Goal: Information Seeking & Learning: Learn about a topic

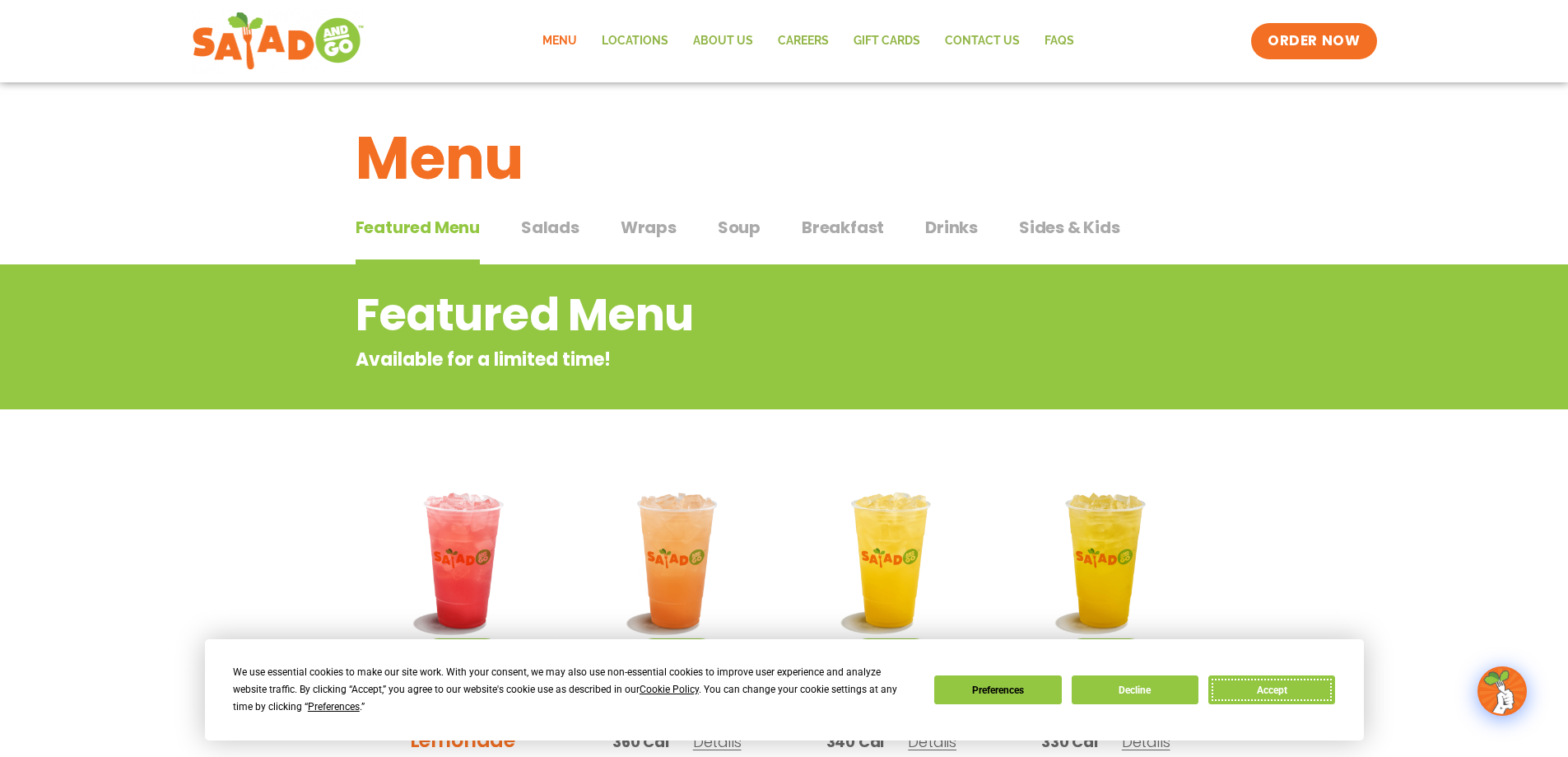
click at [1276, 692] on button "Accept" at bounding box center [1272, 690] width 127 height 29
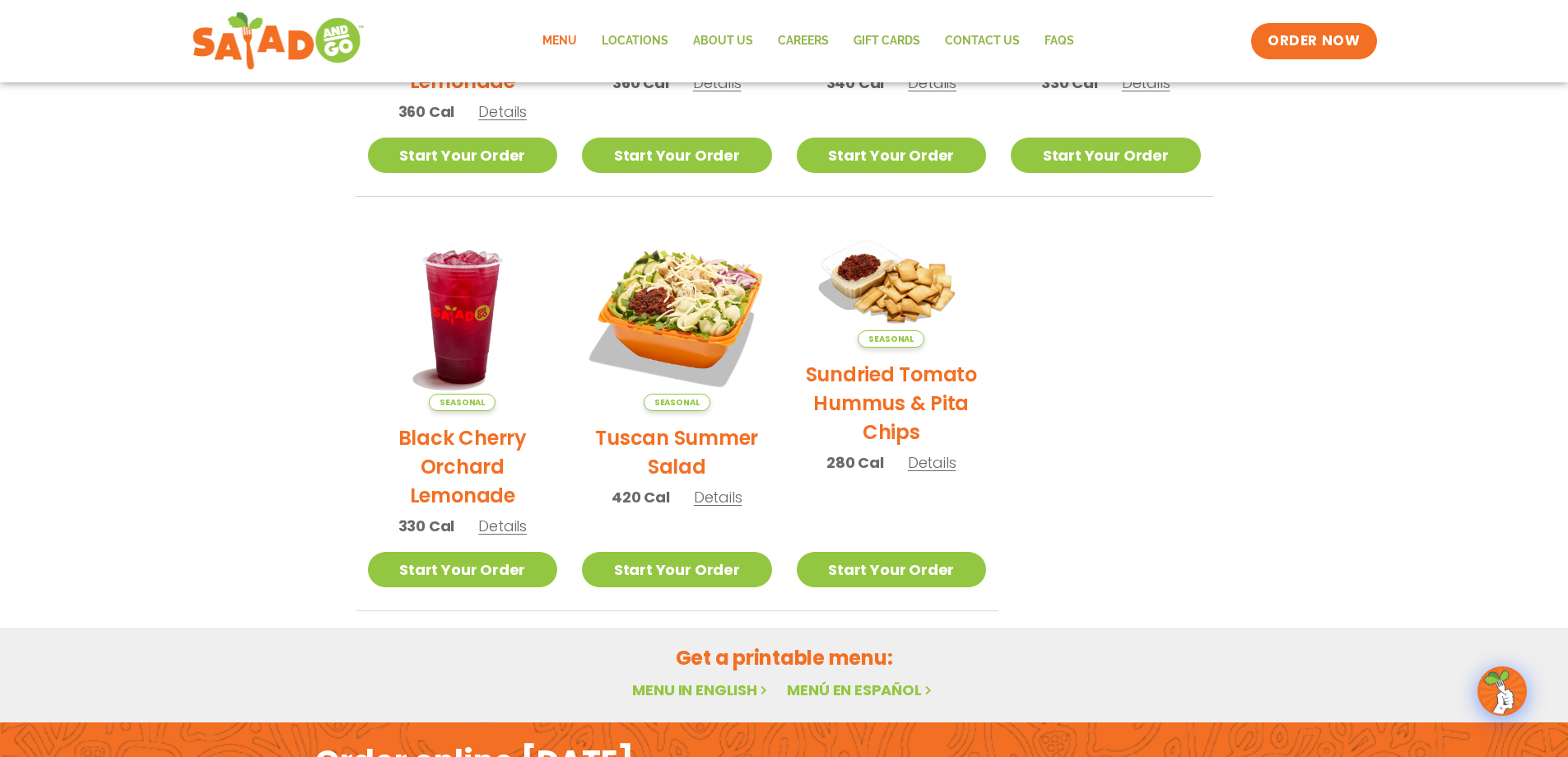
scroll to position [549, 0]
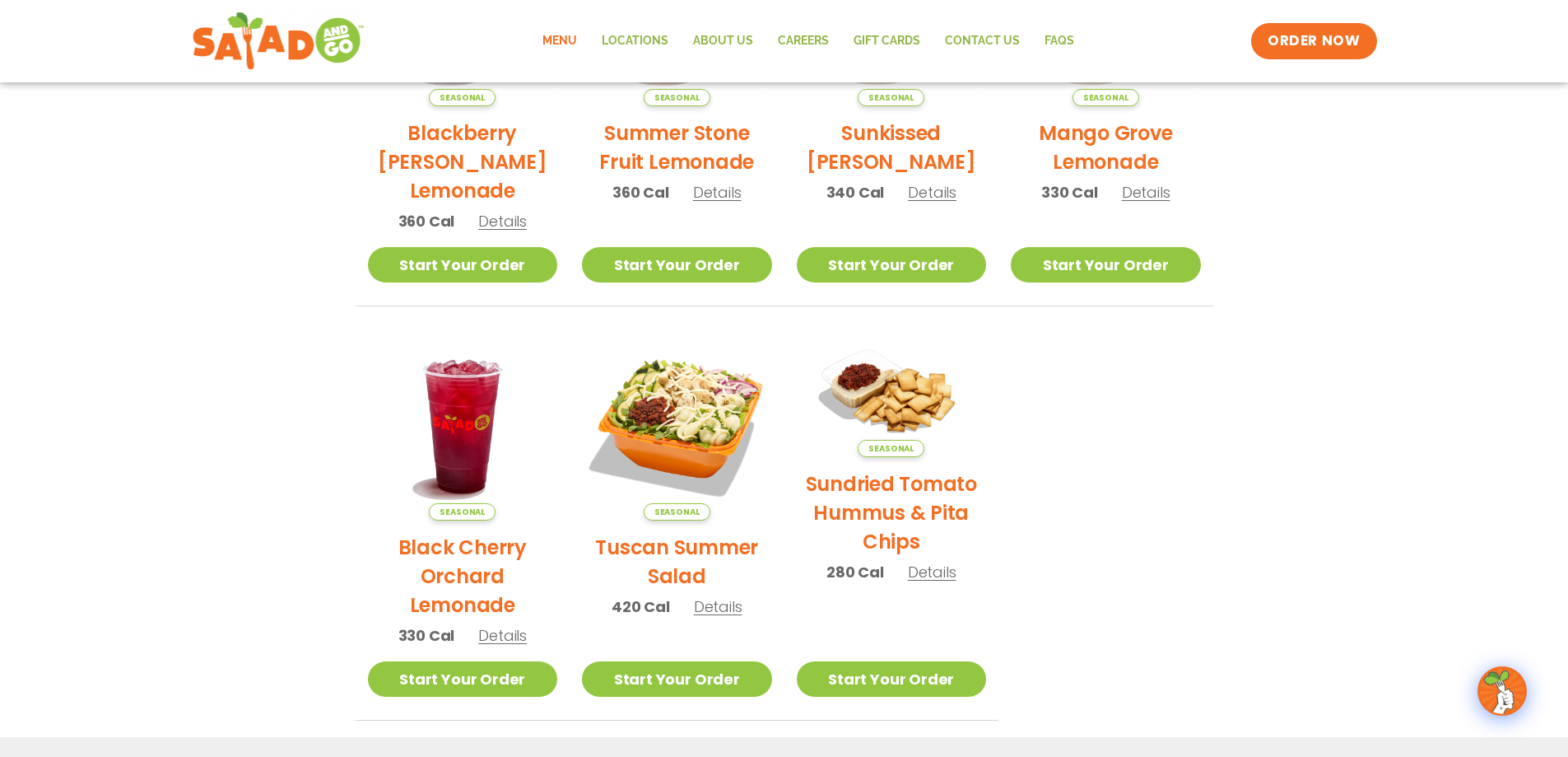
click at [200, 289] on section "Featured Menu Available for a limited time! Seasonal Blackberry [PERSON_NAME] L…" at bounding box center [784, 218] width 1568 height 1005
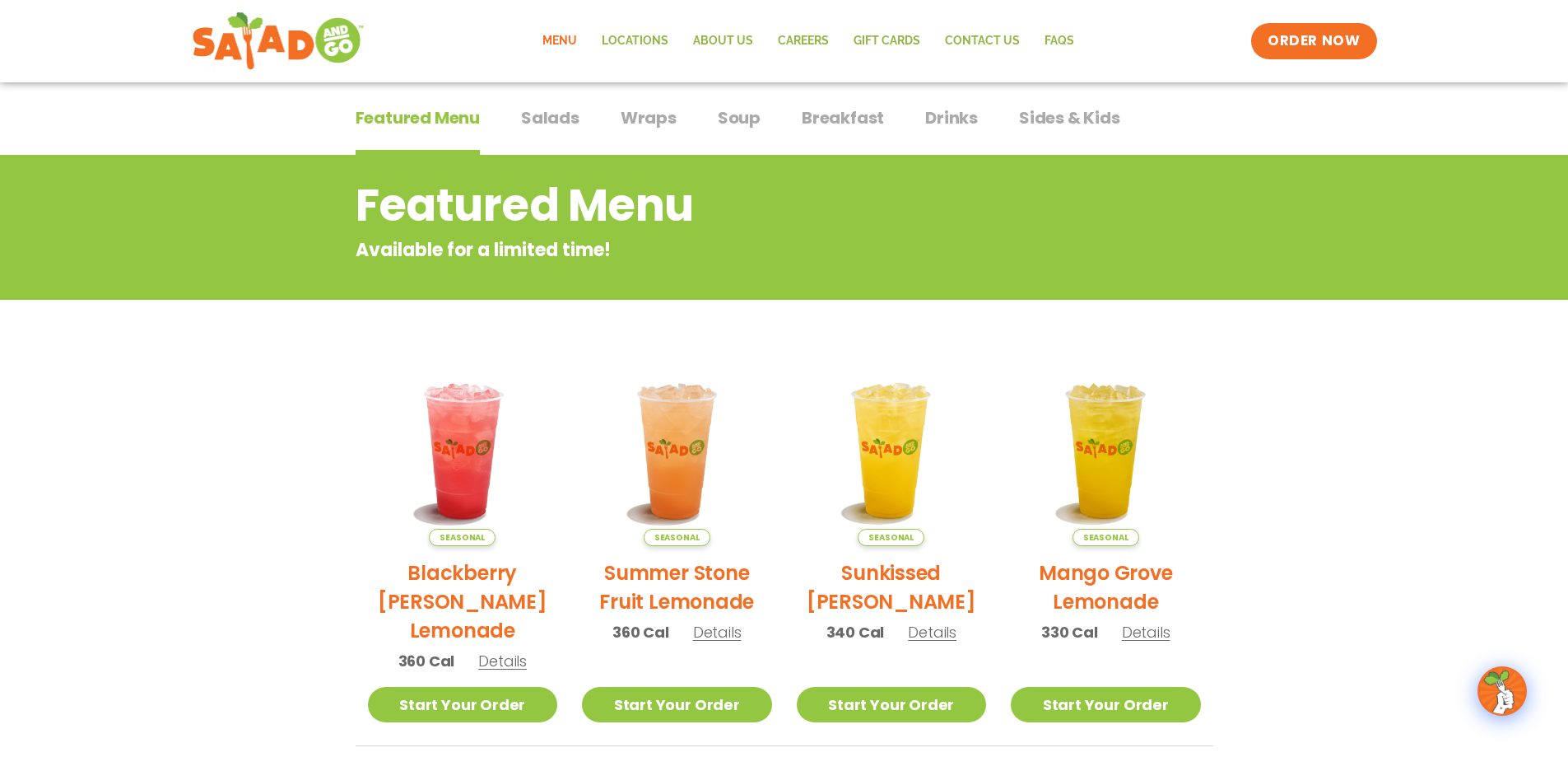
scroll to position [0, 0]
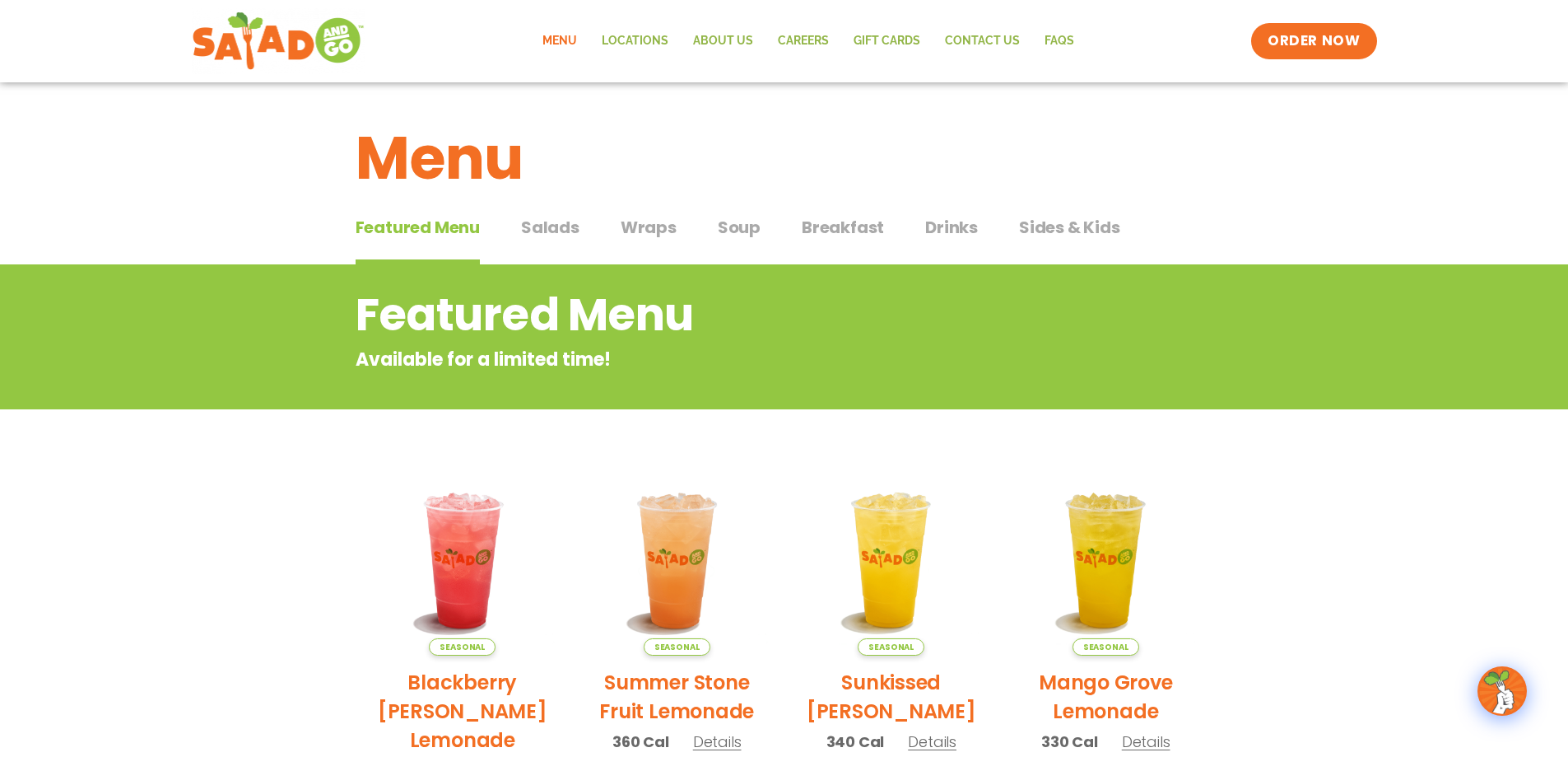
click at [547, 231] on span "Salads" at bounding box center [550, 227] width 58 height 24
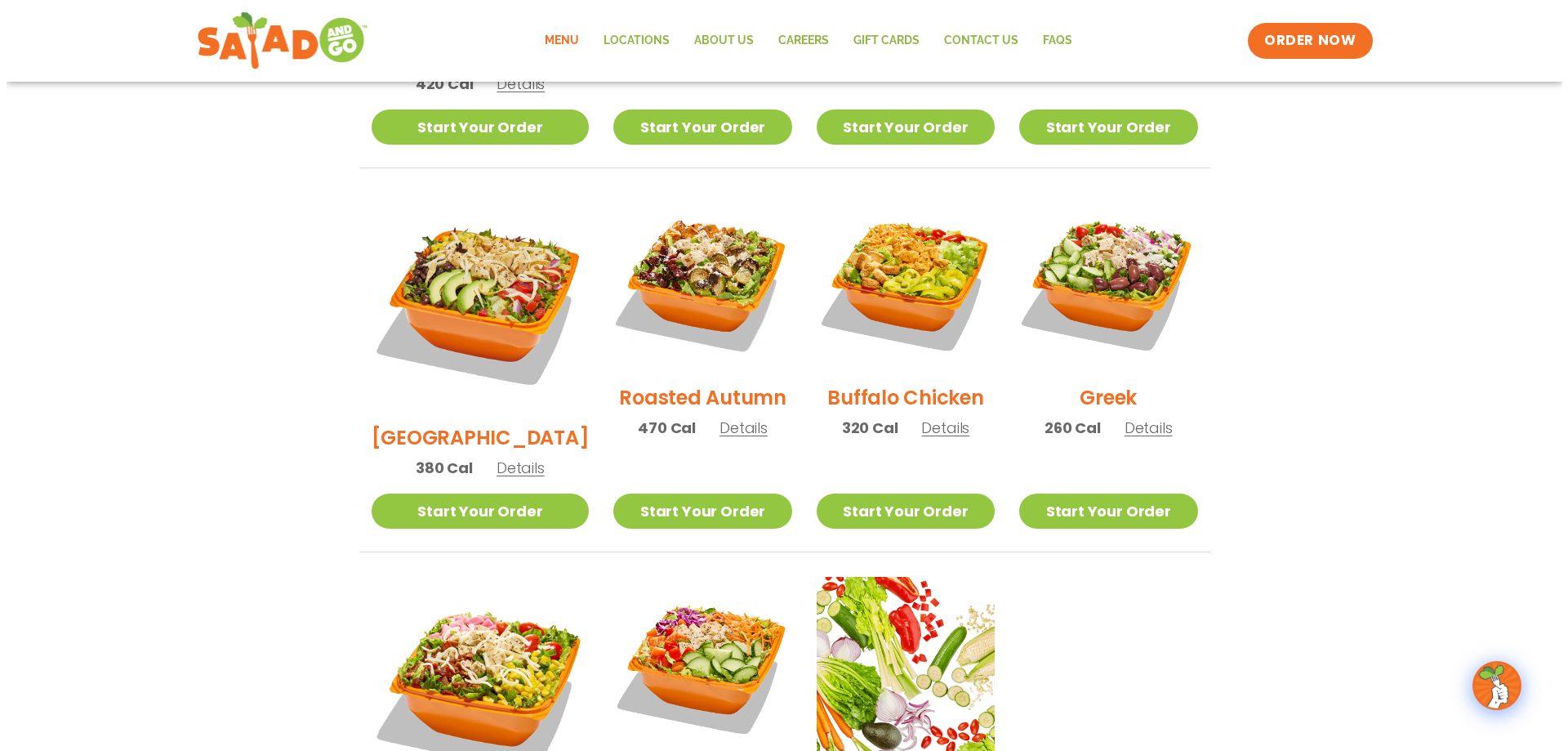
scroll to position [980, 0]
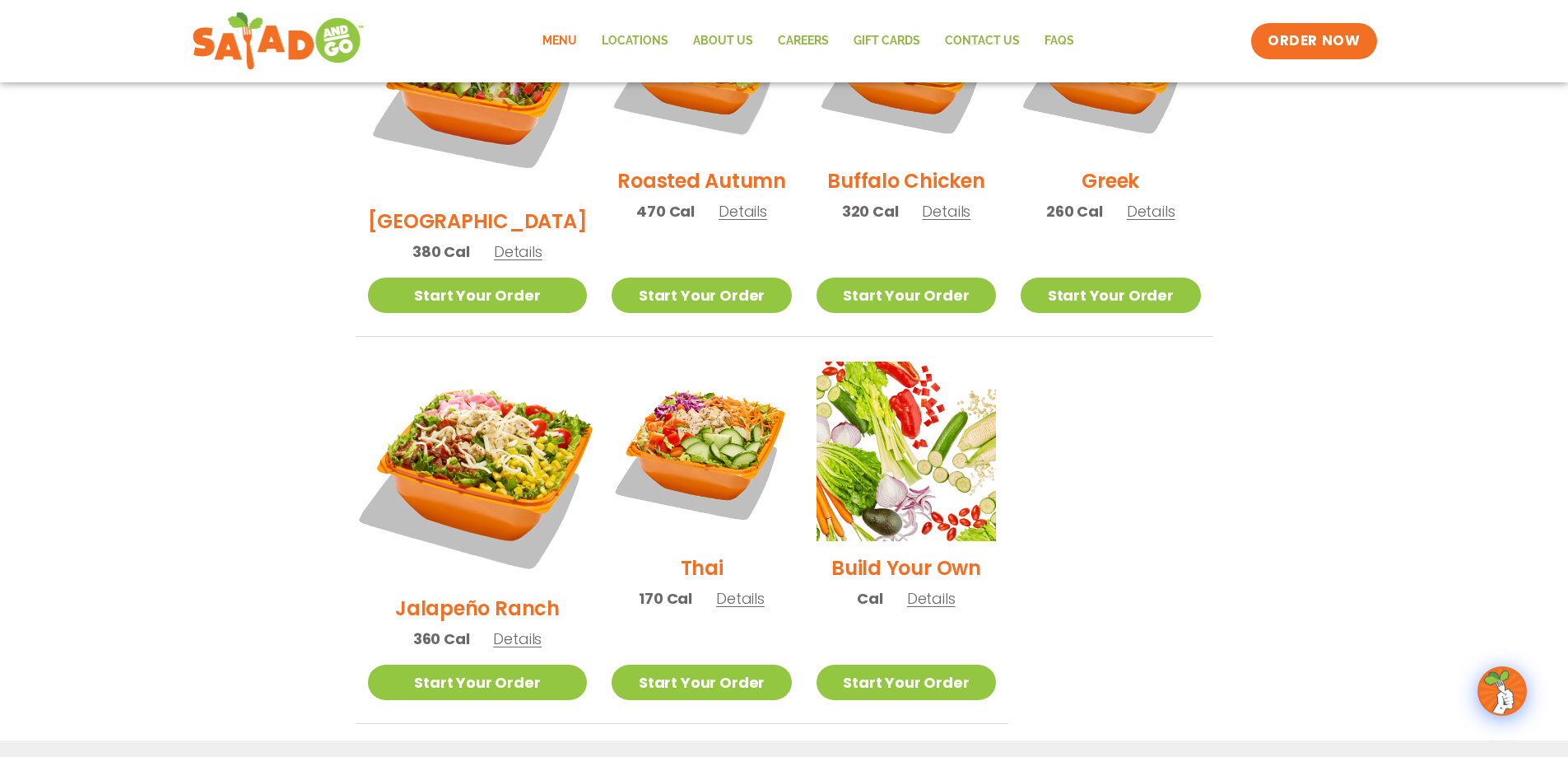
click at [505, 405] on img at bounding box center [476, 472] width 258 height 258
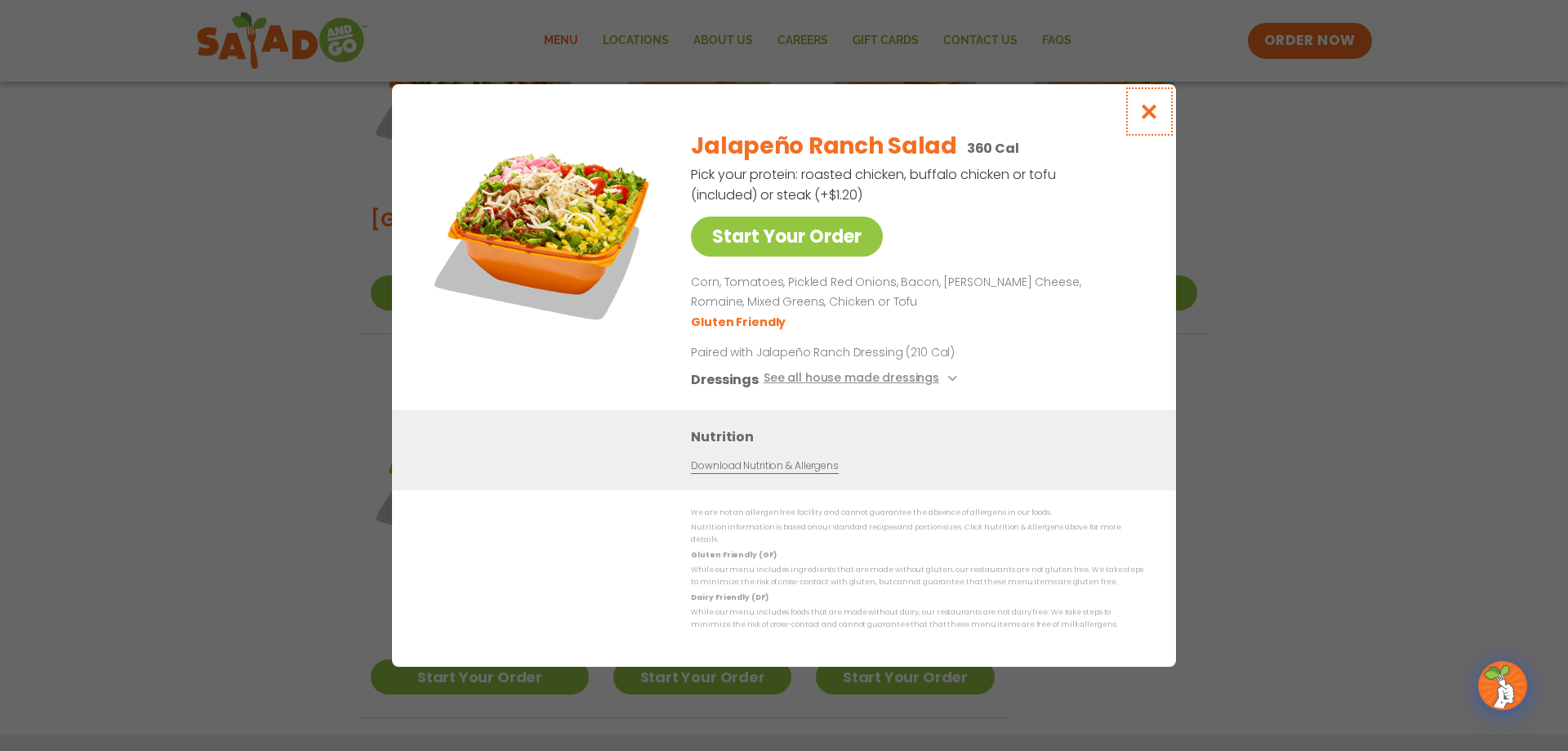
click at [1150, 116] on icon "Close modal" at bounding box center [1149, 111] width 20 height 17
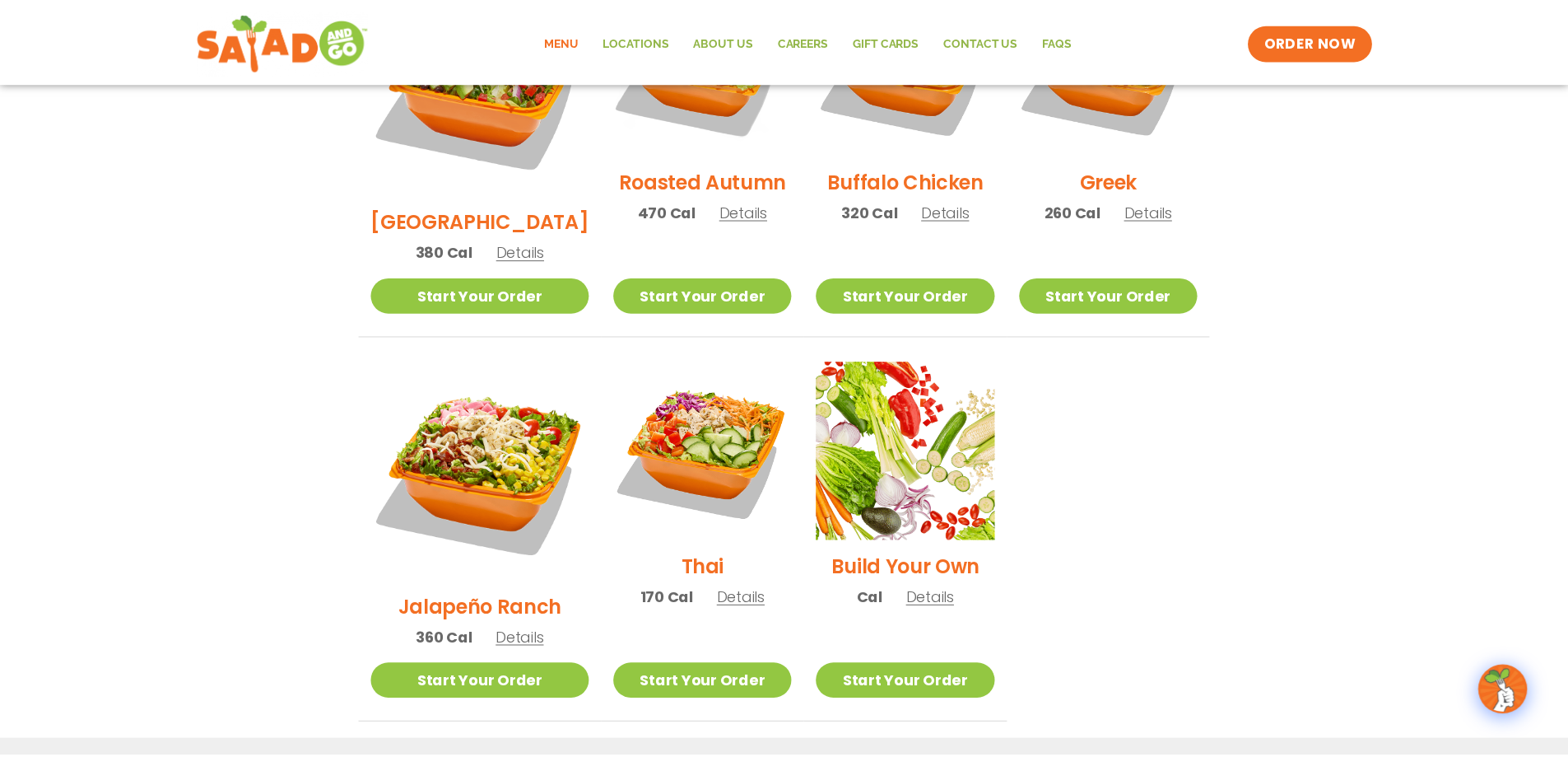
scroll to position [865, 0]
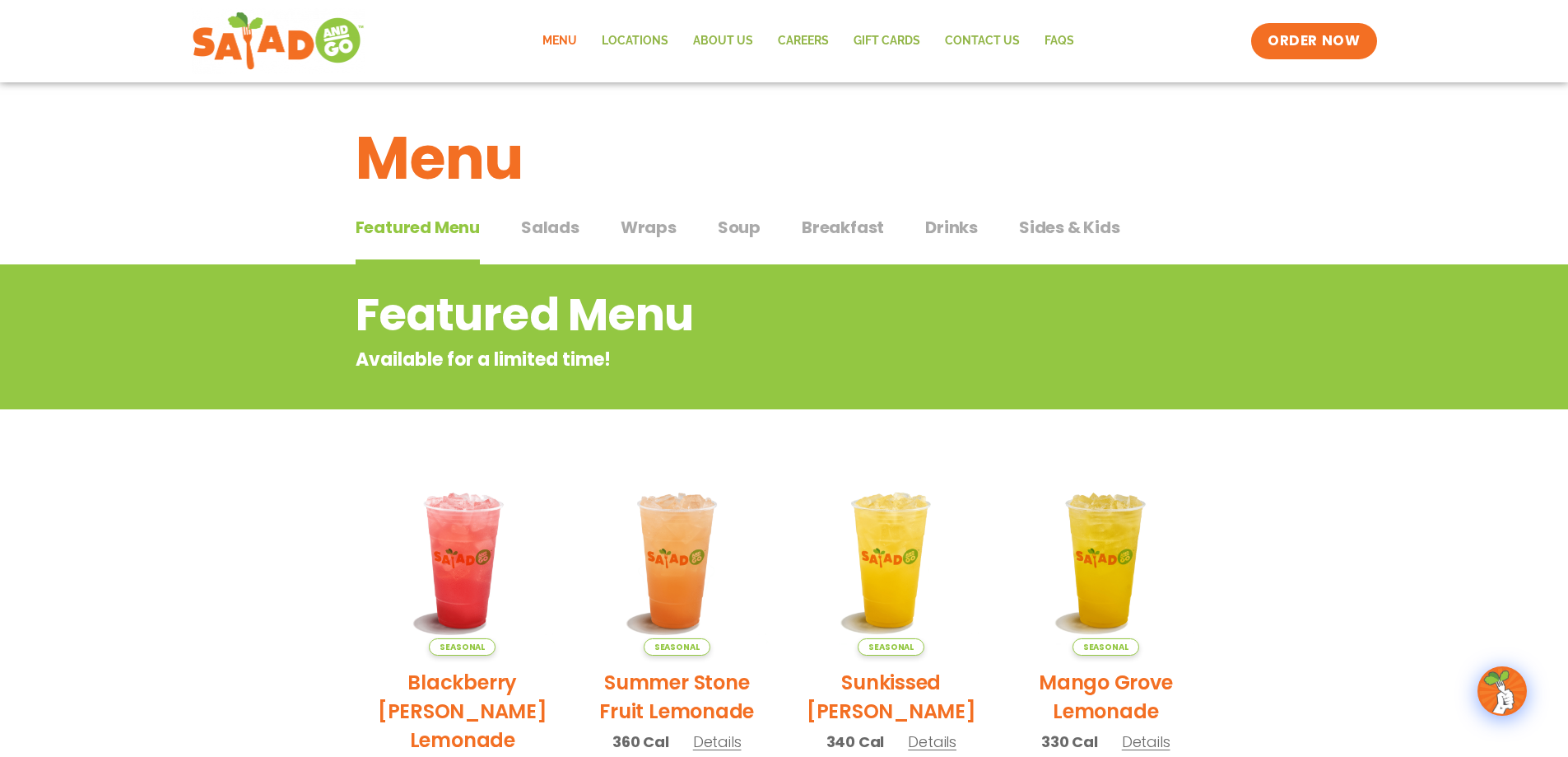
click at [540, 228] on span "Salads" at bounding box center [550, 227] width 58 height 24
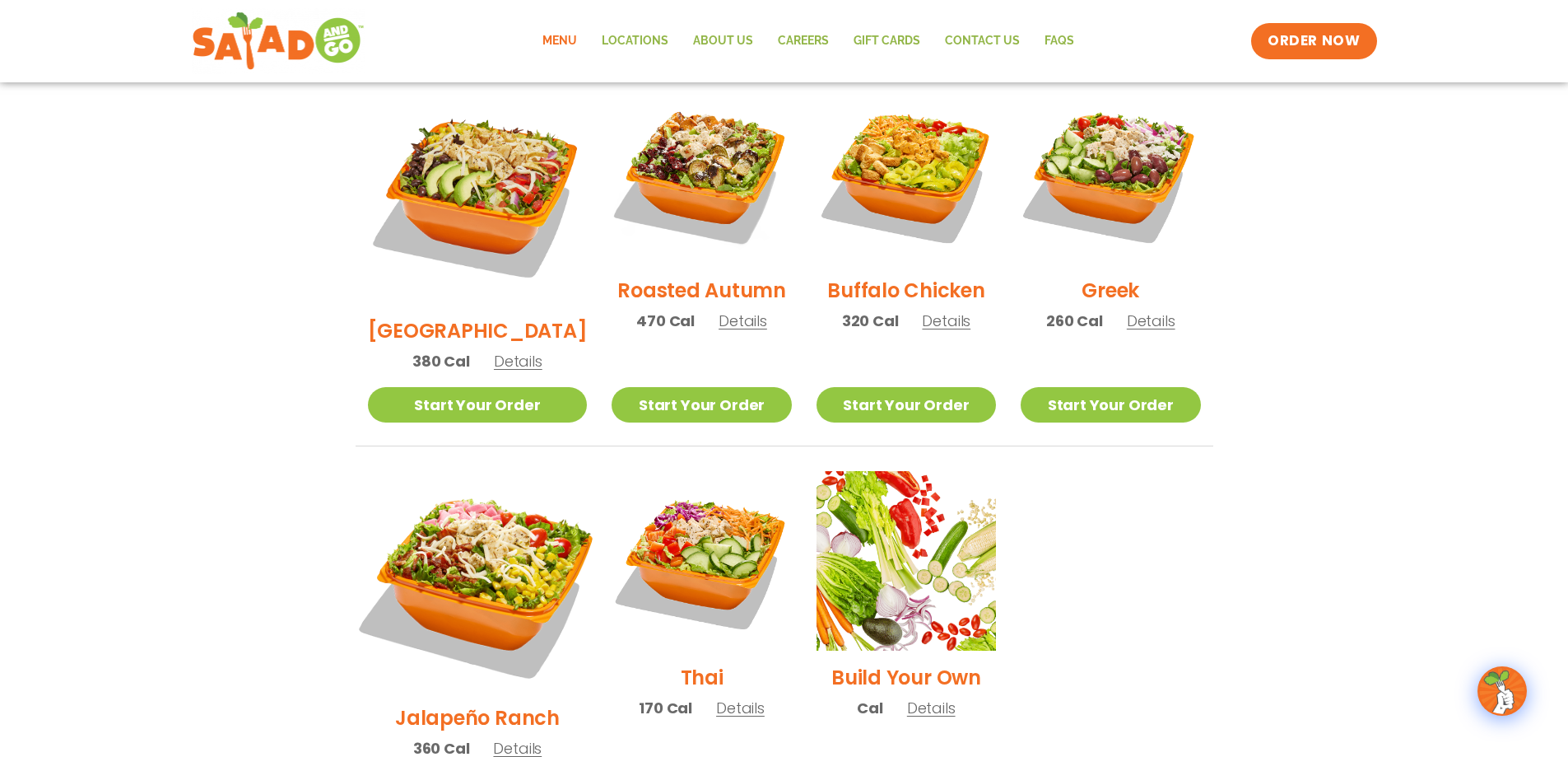
scroll to position [769, 0]
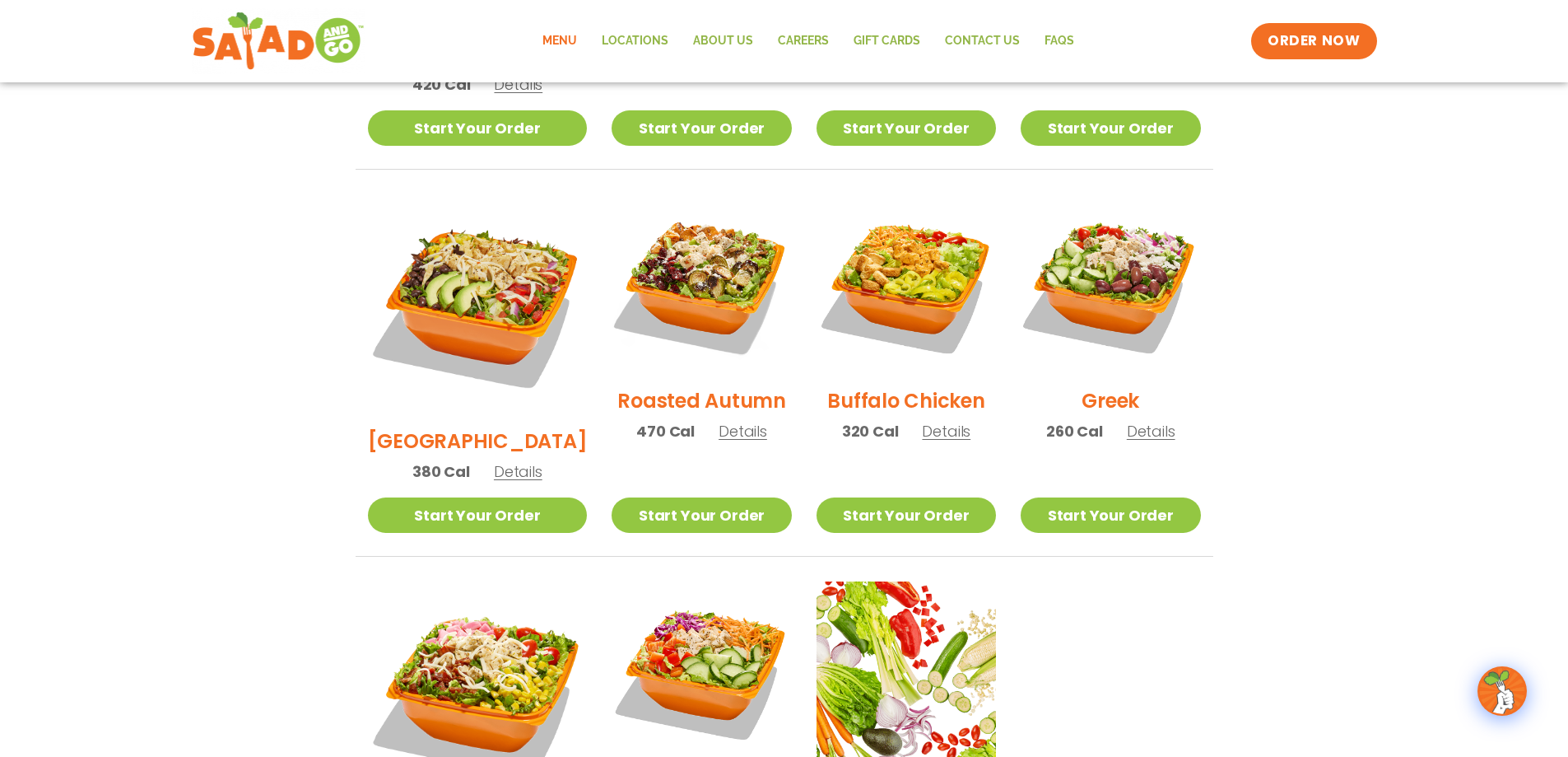
drag, startPoint x: 1124, startPoint y: 269, endPoint x: 1099, endPoint y: 289, distance: 32.0
click at [1123, 269] on img at bounding box center [1110, 284] width 179 height 179
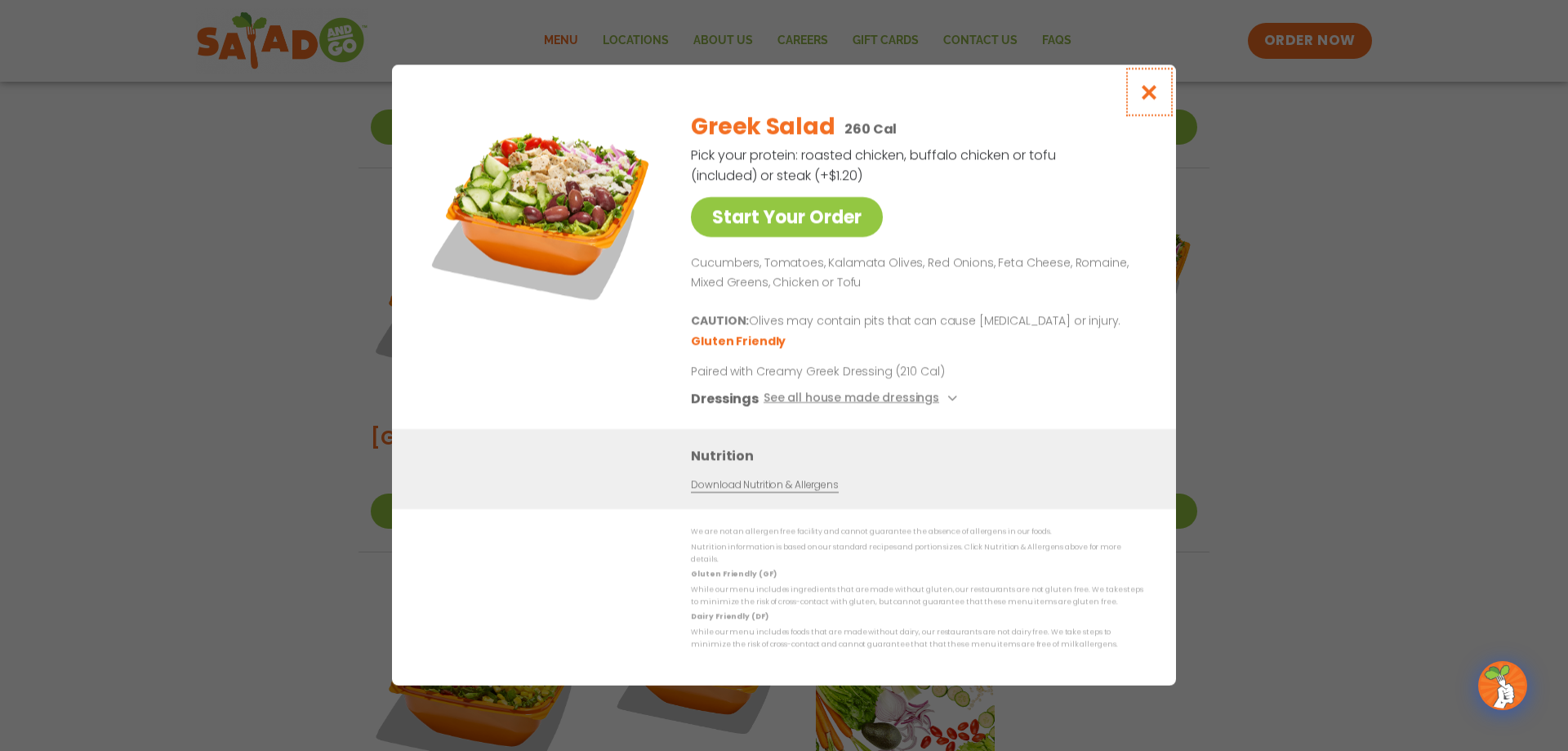
click at [1142, 100] on icon "Close modal" at bounding box center [1149, 92] width 20 height 17
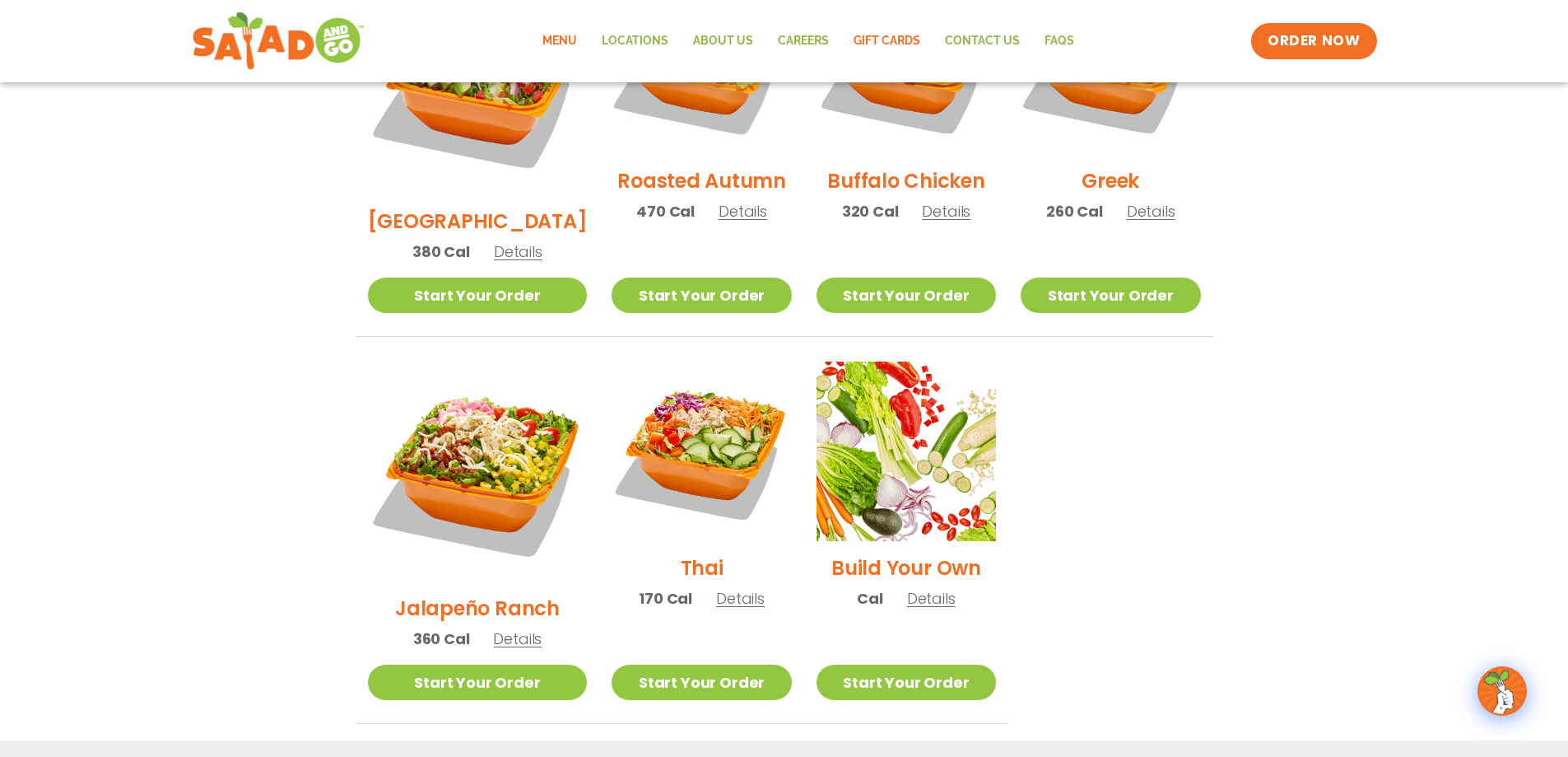
scroll to position [438, 0]
